Goal: Communication & Community: Answer question/provide support

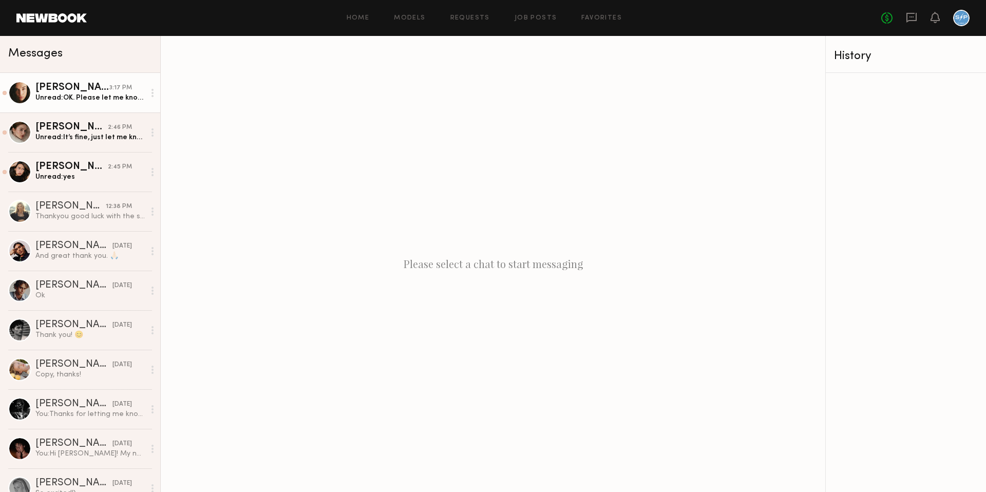
click at [79, 91] on div "[PERSON_NAME]" at bounding box center [72, 88] width 74 height 10
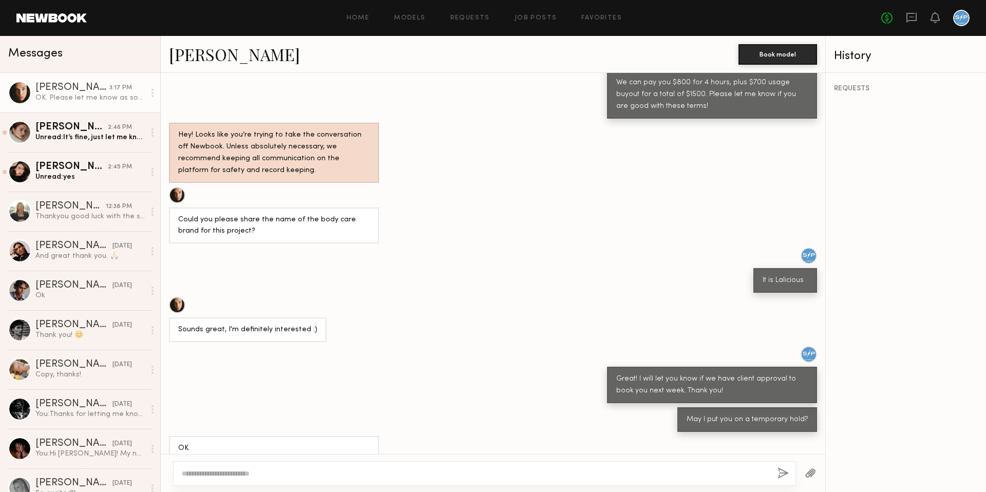
scroll to position [798, 0]
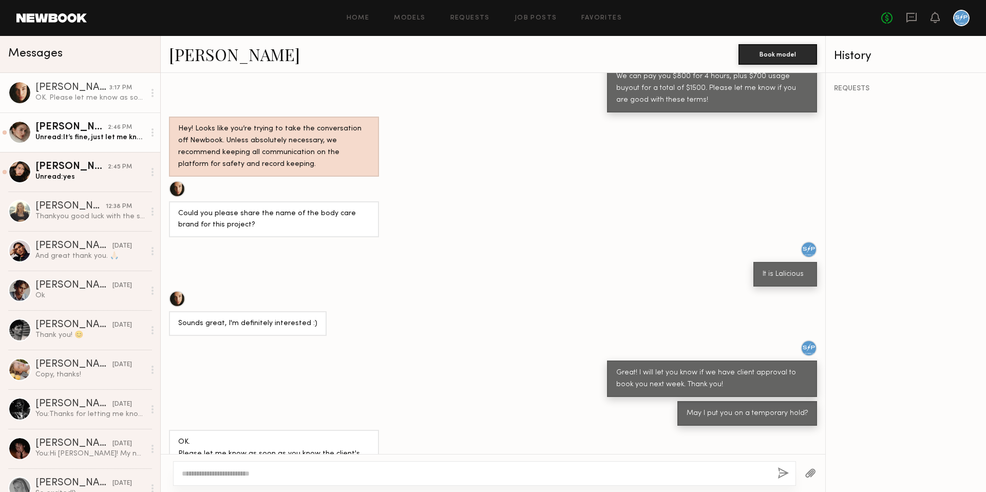
click at [100, 140] on div "Unread: It’s fine, just let me know as soon as possible please" at bounding box center [89, 138] width 109 height 10
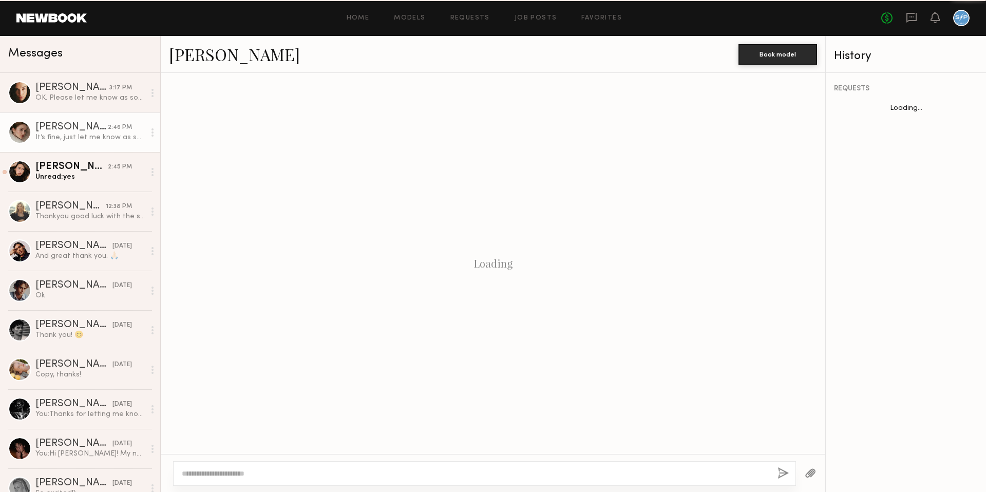
scroll to position [788, 0]
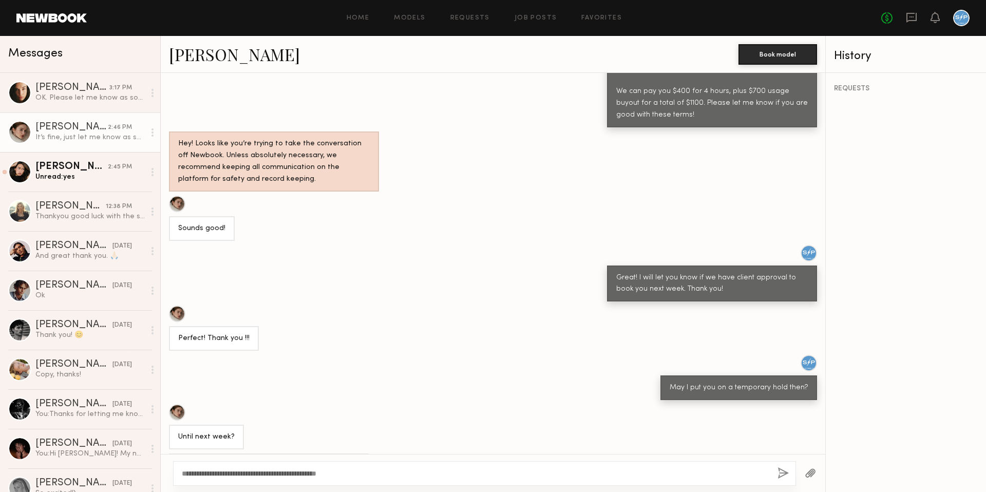
type textarea "**********"
click at [780, 472] on button "button" at bounding box center [783, 473] width 11 height 13
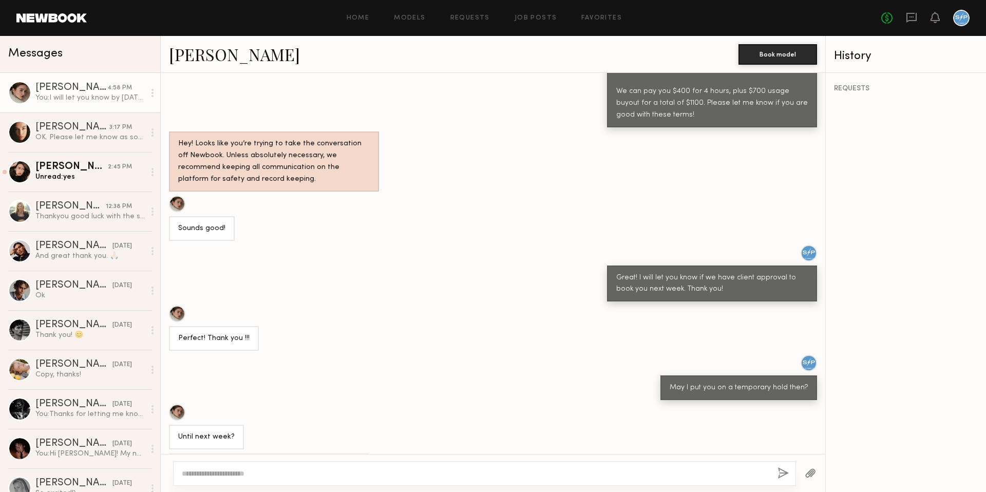
scroll to position [895, 0]
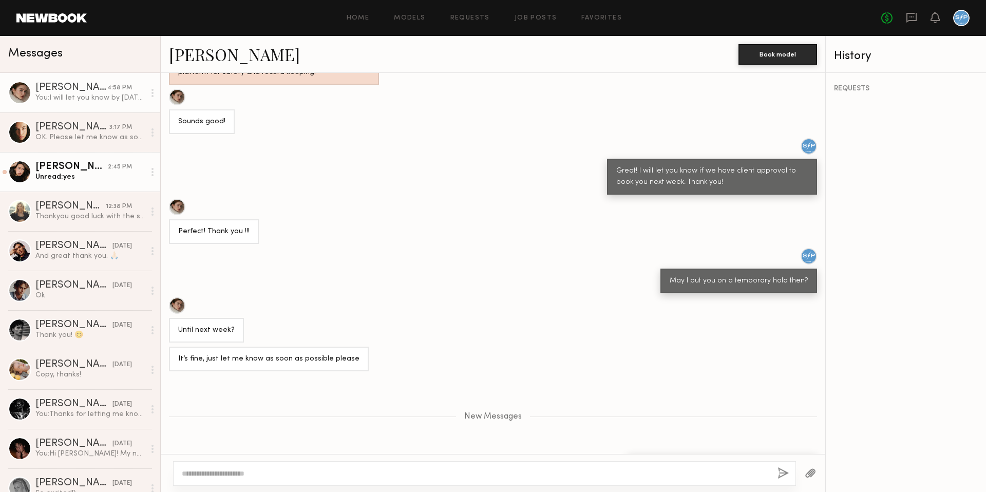
click at [66, 173] on div "Unread: yes" at bounding box center [89, 177] width 109 height 10
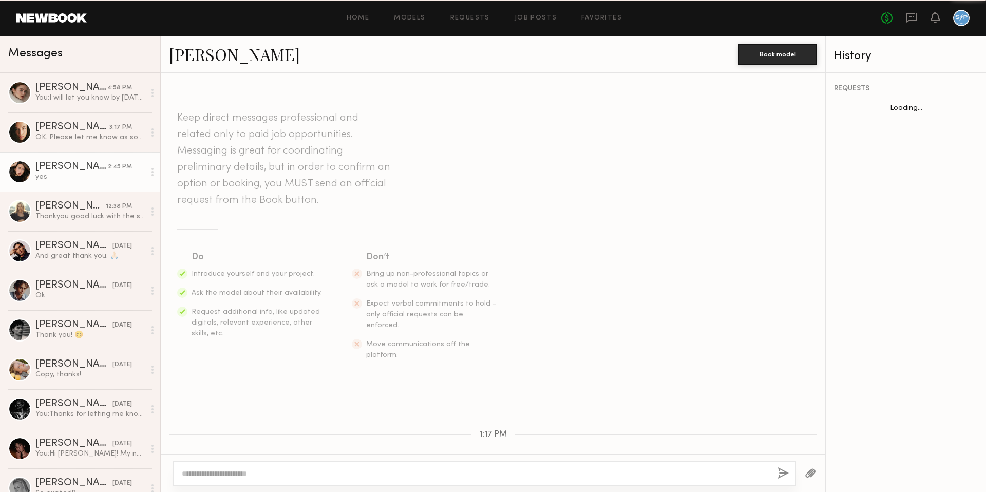
scroll to position [641, 0]
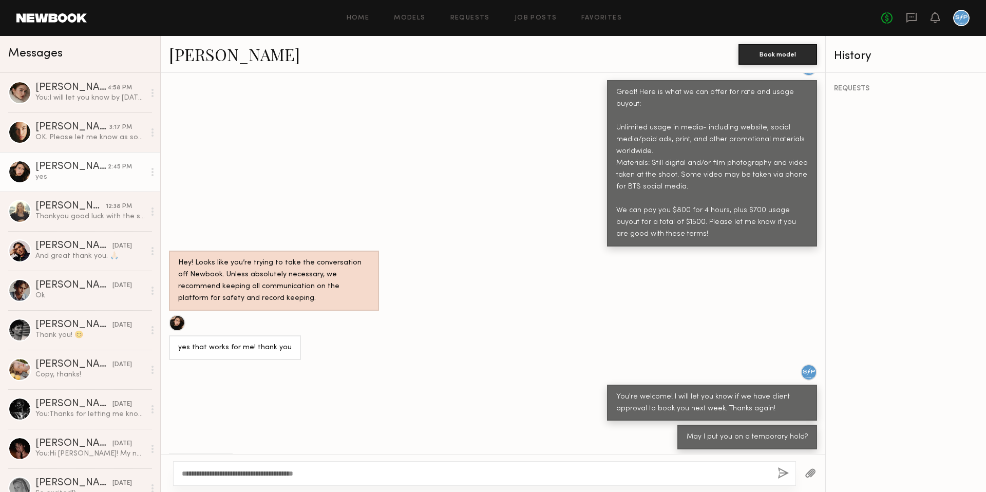
type textarea "**********"
click at [784, 471] on button "button" at bounding box center [783, 473] width 11 height 13
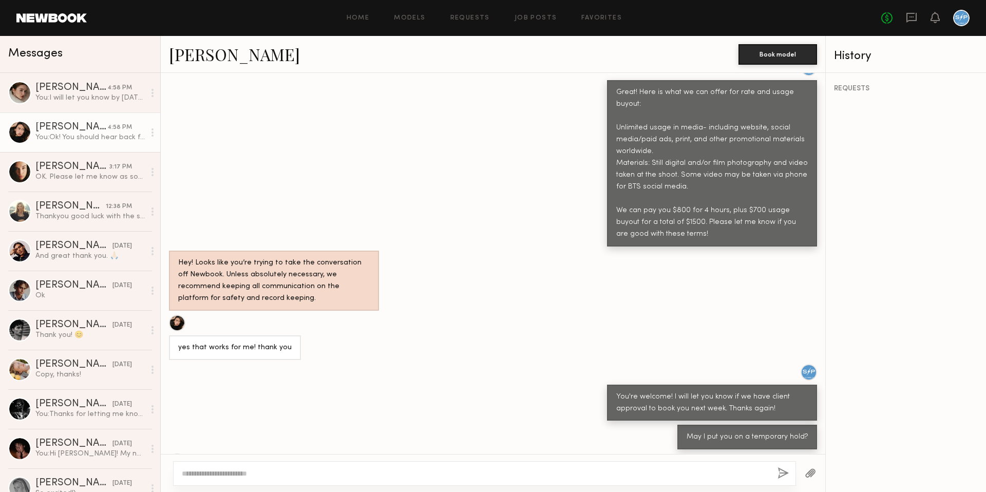
scroll to position [768, 0]
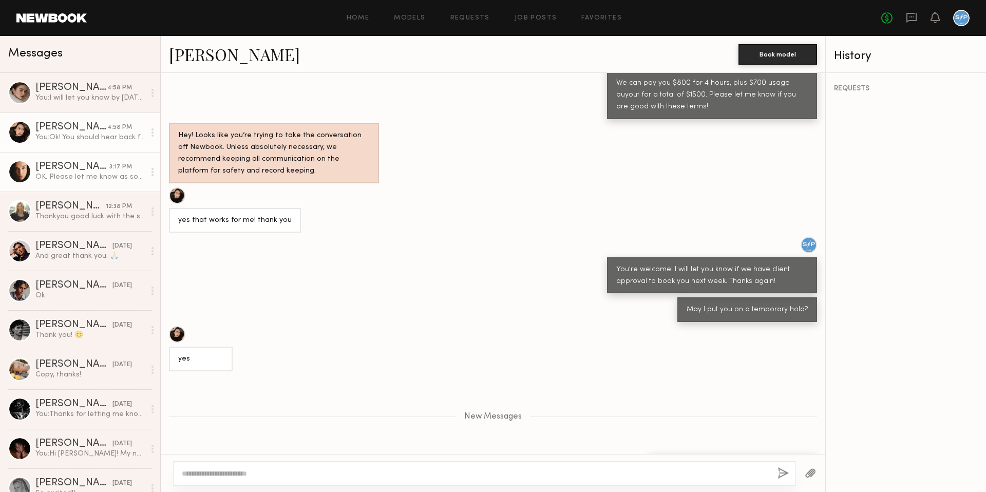
click at [69, 158] on link "[PERSON_NAME] 3:17 PM OK. Please let me know as soon as you know the client's d…" at bounding box center [80, 172] width 160 height 40
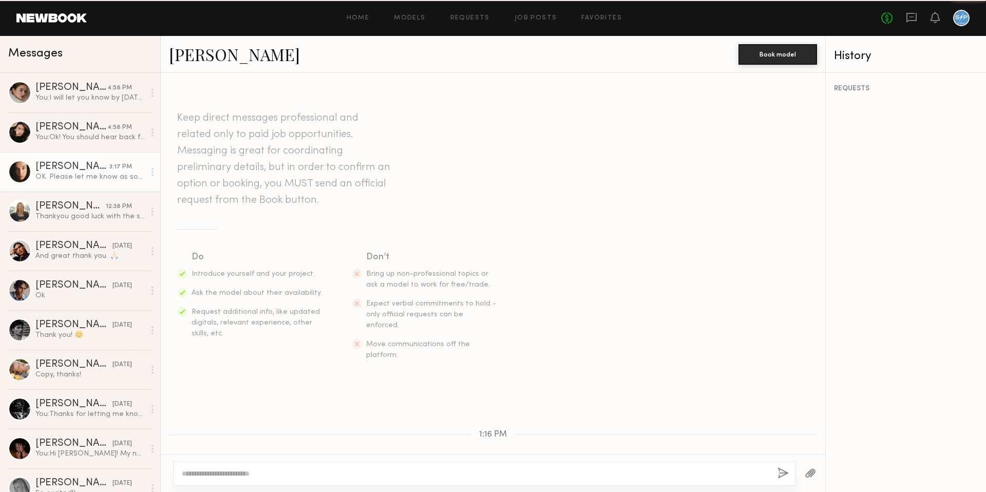
scroll to position [798, 0]
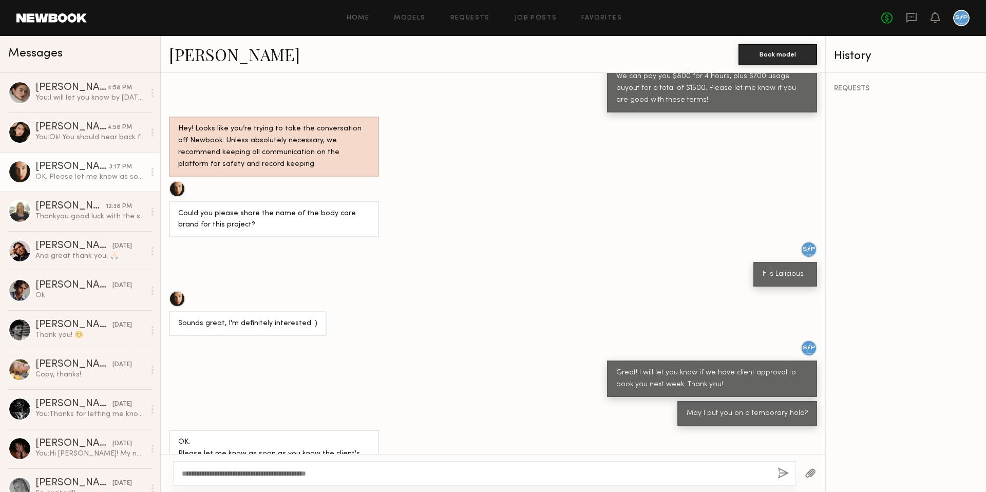
type textarea "**********"
click at [784, 469] on button "button" at bounding box center [783, 473] width 11 height 13
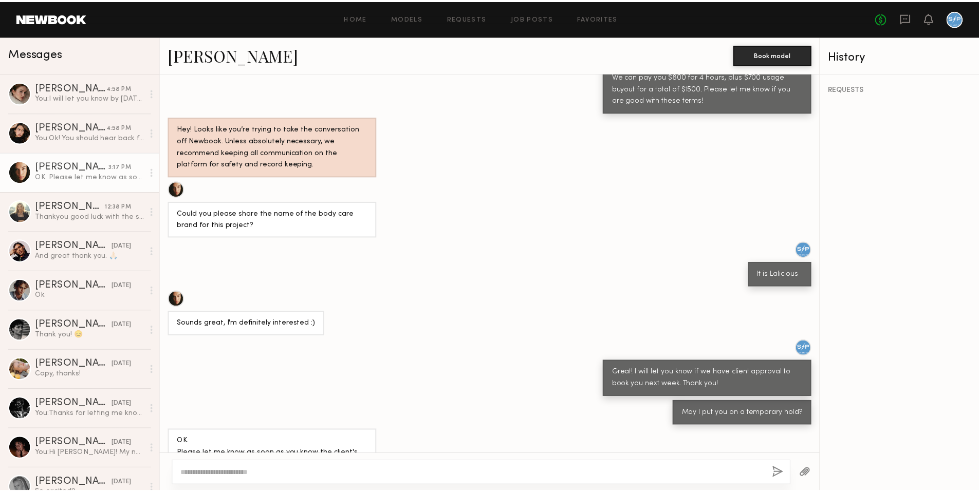
scroll to position [926, 0]
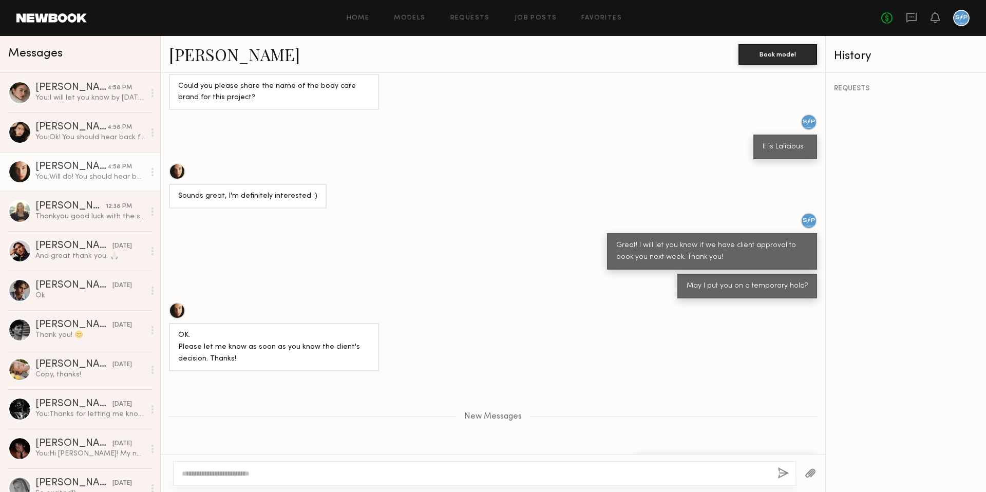
click at [72, 16] on link at bounding box center [51, 17] width 70 height 9
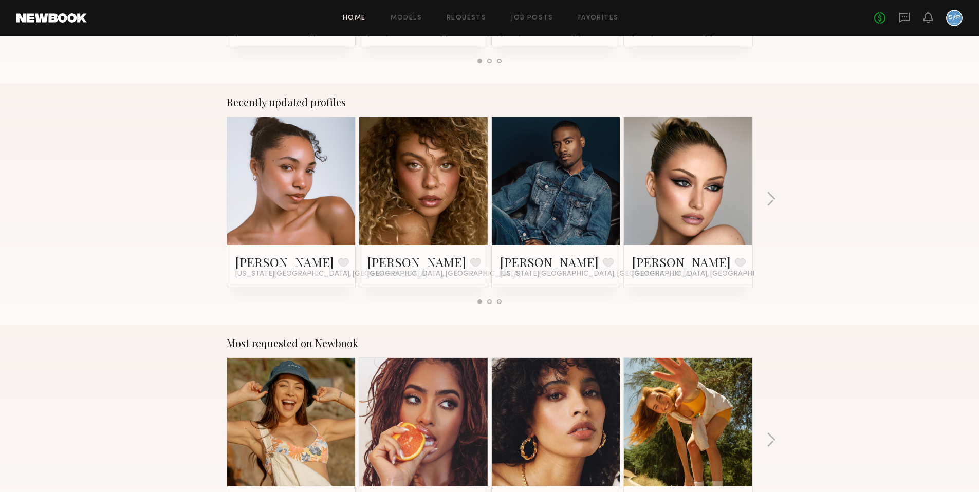
scroll to position [721, 0]
